Goal: Information Seeking & Learning: Learn about a topic

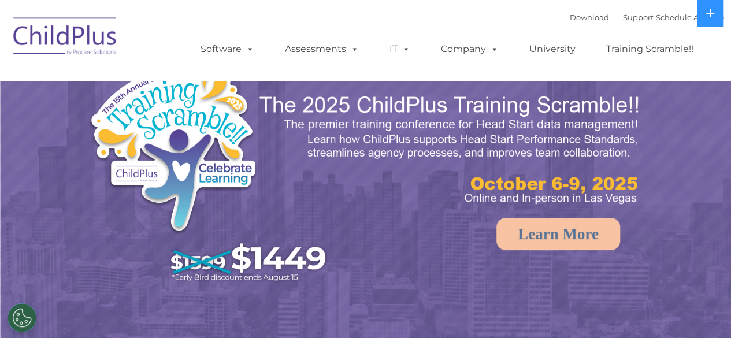
select select "MEDIUM"
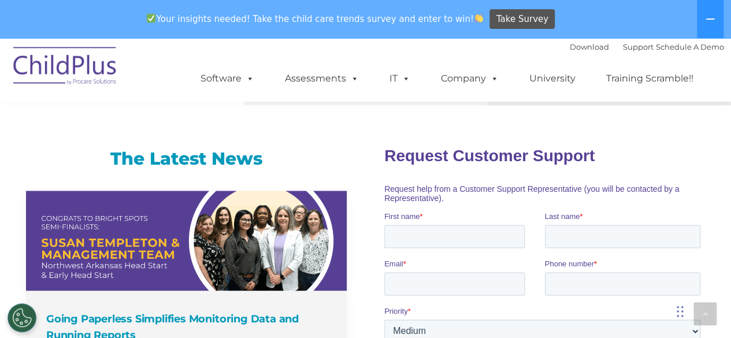
scroll to position [748, 0]
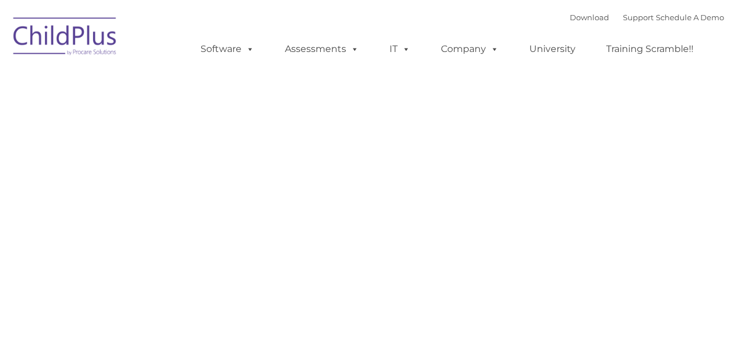
type input ""
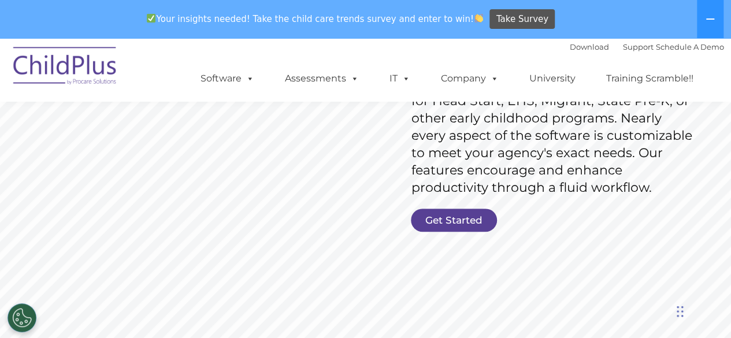
scroll to position [179, 0]
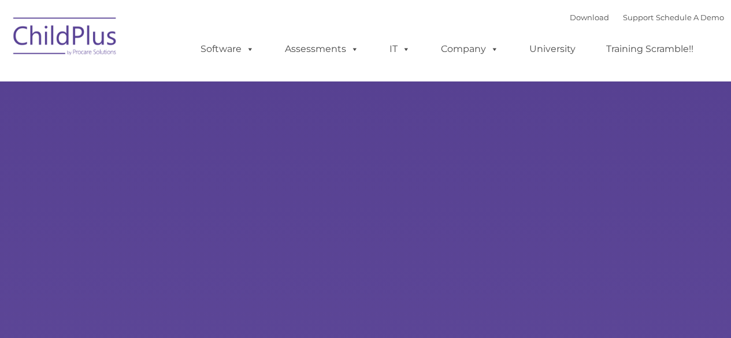
type input ""
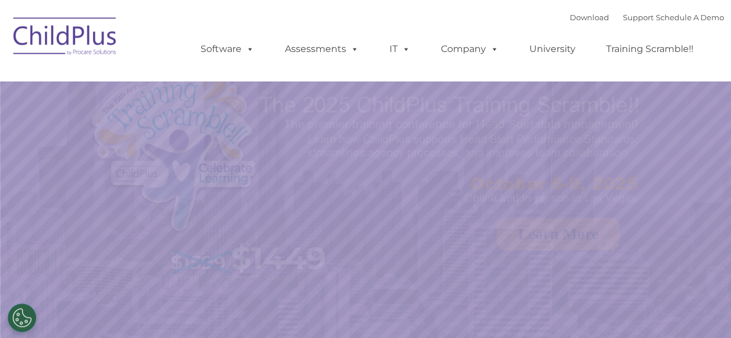
select select "MEDIUM"
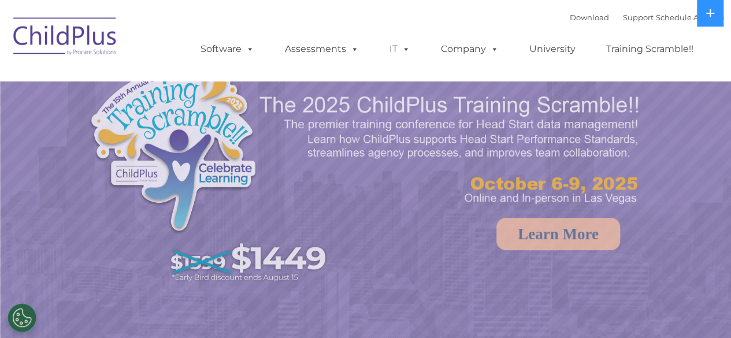
select select "MEDIUM"
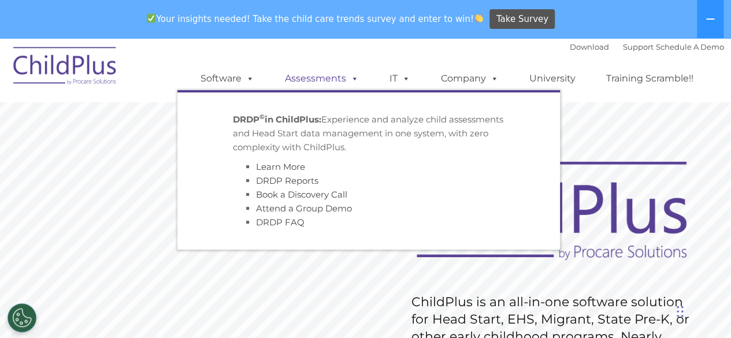
click at [305, 76] on link "Assessments" at bounding box center [321, 78] width 97 height 23
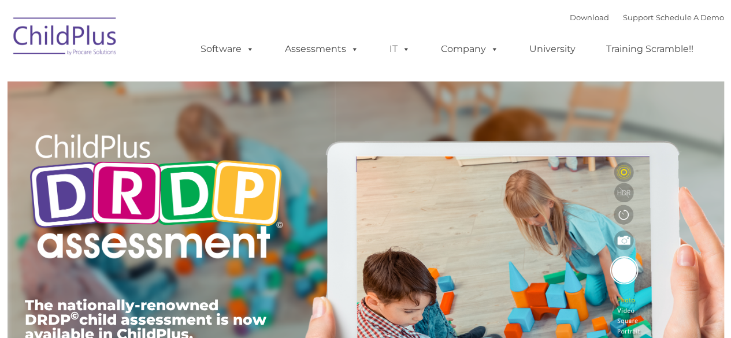
type input ""
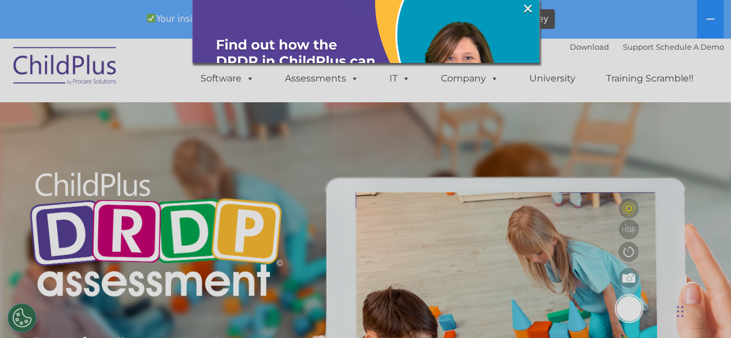
click at [240, 76] on img at bounding box center [365, 173] width 347 height 347
